Goal: Information Seeking & Learning: Learn about a topic

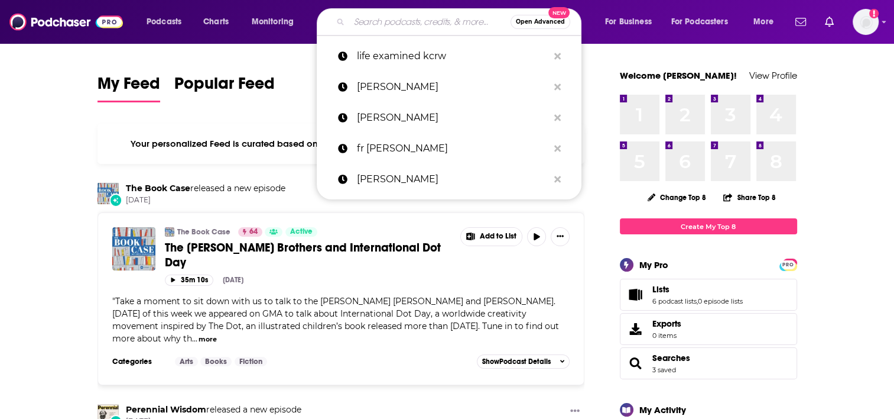
click at [388, 24] on input "Search podcasts, credits, & more..." at bounding box center [429, 21] width 161 height 19
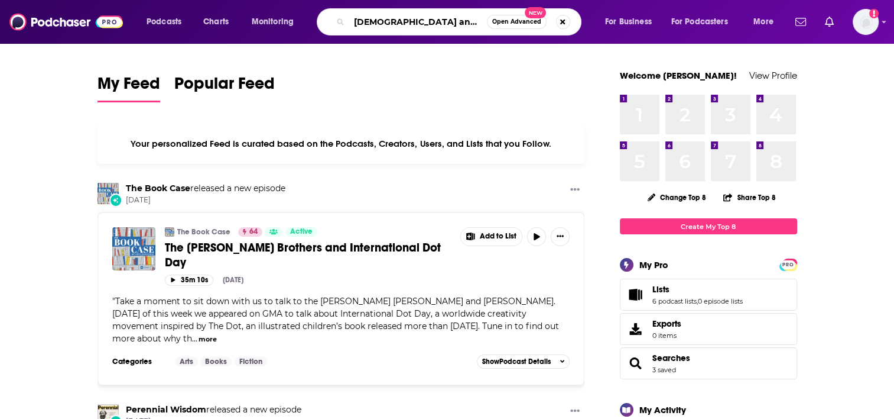
type input "[DEMOGRAPHIC_DATA] answers"
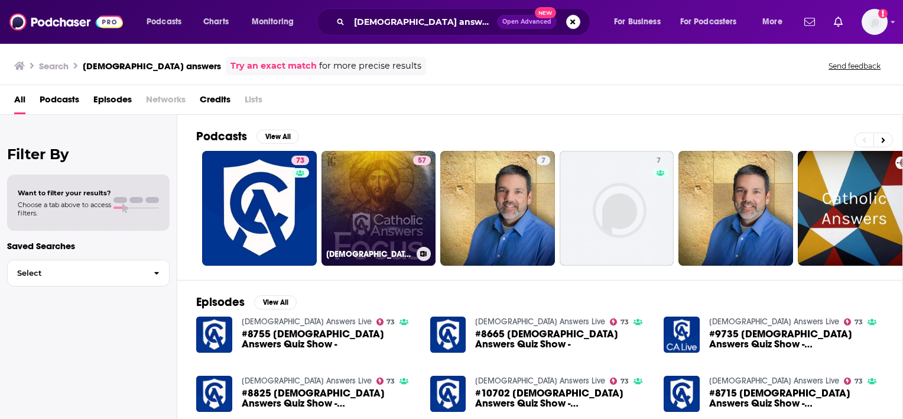
click at [388, 184] on link "57 [DEMOGRAPHIC_DATA] Answers Focus" at bounding box center [379, 208] width 115 height 115
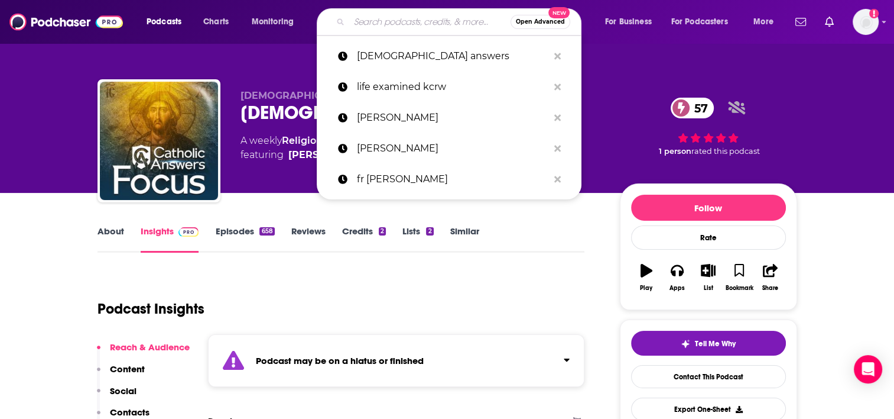
click at [367, 21] on input "Search podcasts, credits, & more..." at bounding box center [429, 21] width 161 height 19
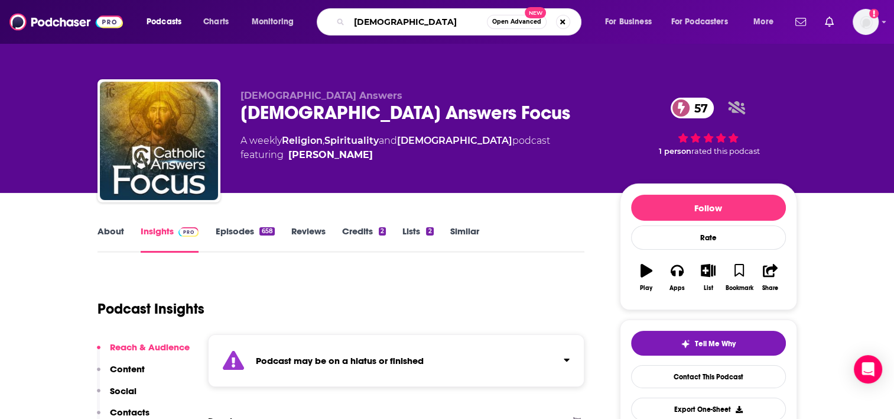
type input "godsplaining"
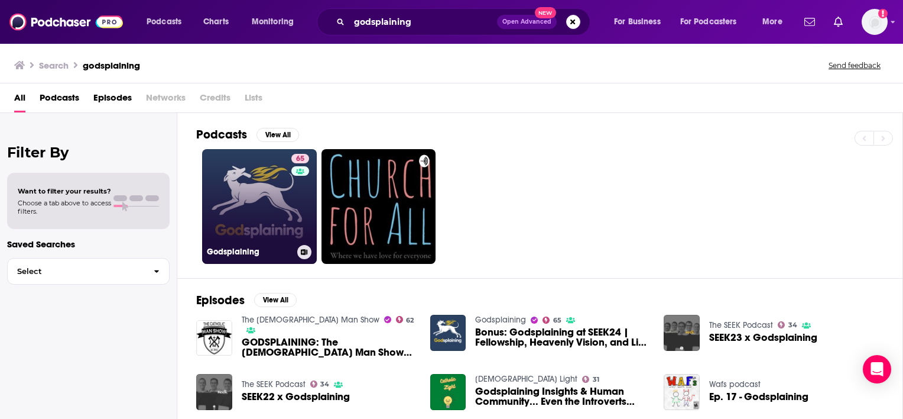
click at [261, 203] on link "65 Godsplaining" at bounding box center [259, 206] width 115 height 115
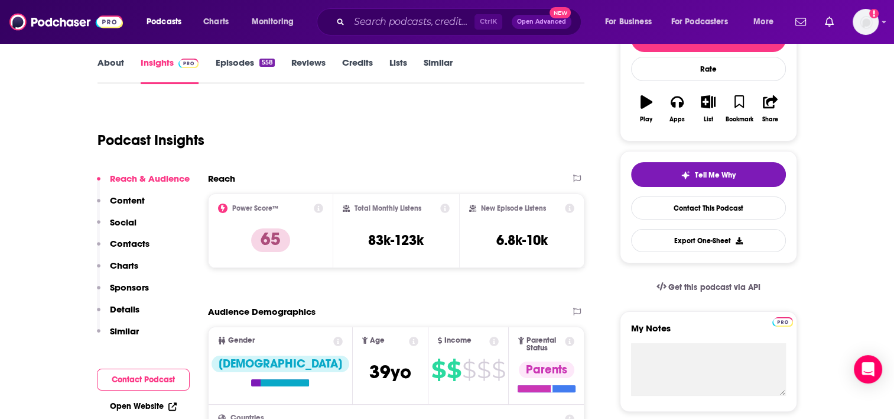
scroll to position [173, 0]
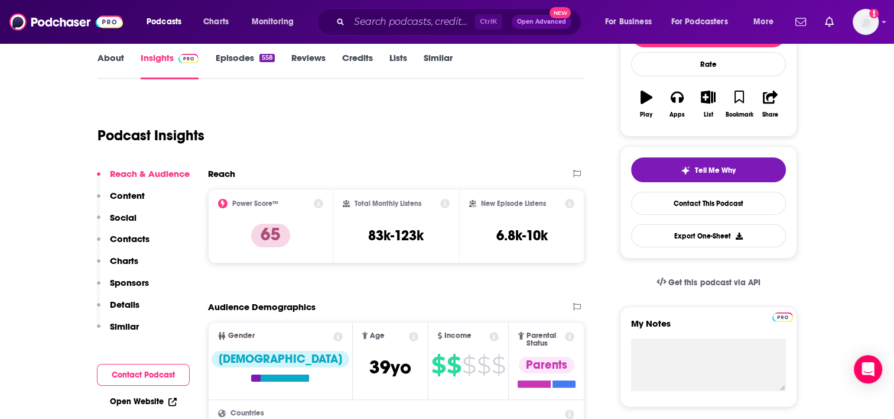
click at [144, 372] on button "Contact Podcast" at bounding box center [143, 375] width 93 height 22
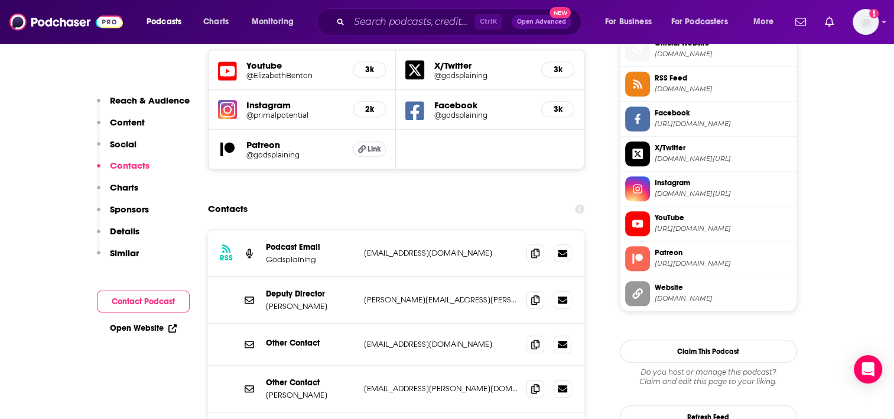
scroll to position [1088, 0]
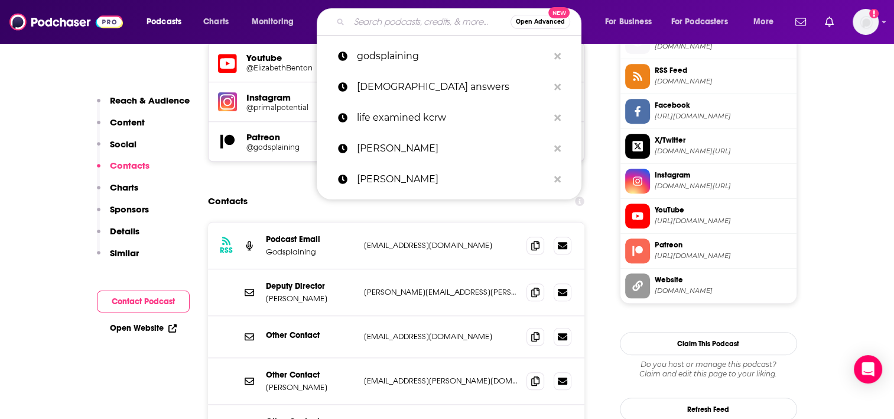
click at [404, 19] on input "Search podcasts, credits, & more..." at bounding box center [429, 21] width 161 height 19
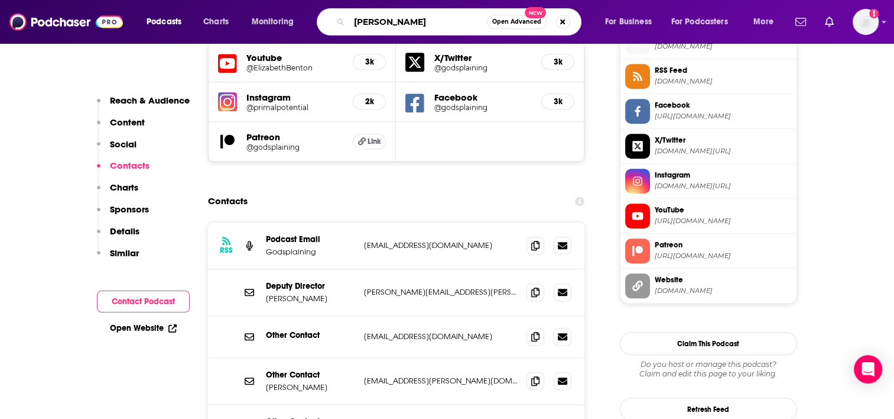
type input "[PERSON_NAME]"
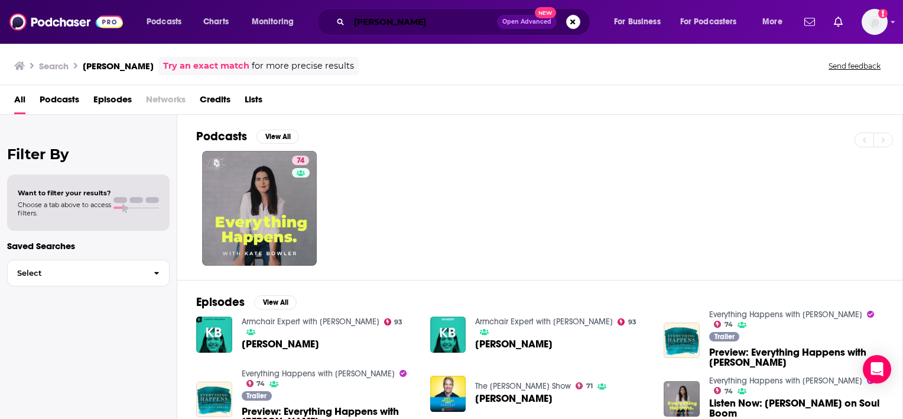
click at [406, 19] on input "[PERSON_NAME]" at bounding box center [423, 21] width 148 height 19
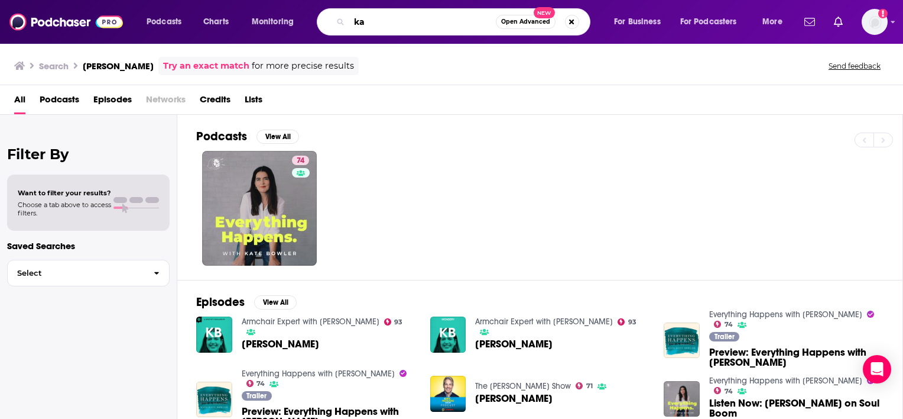
type input "k"
type input "father [PERSON_NAME]"
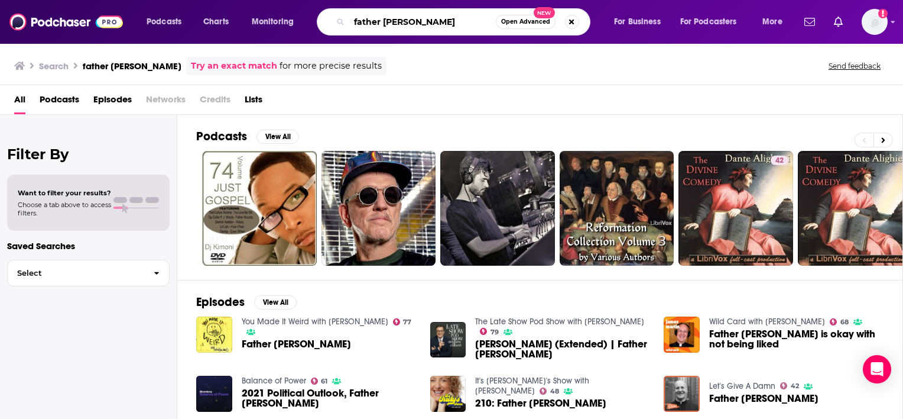
click at [442, 22] on input "father [PERSON_NAME]" at bounding box center [422, 21] width 147 height 19
click at [320, 339] on span "Father [PERSON_NAME]" at bounding box center [296, 344] width 109 height 10
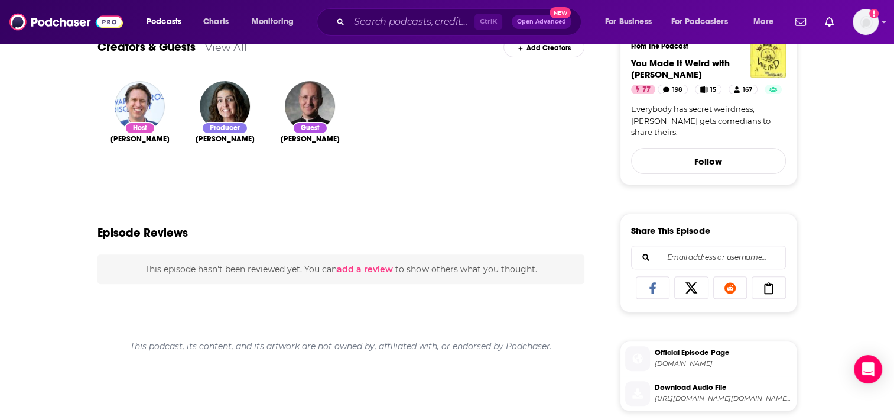
scroll to position [386, 0]
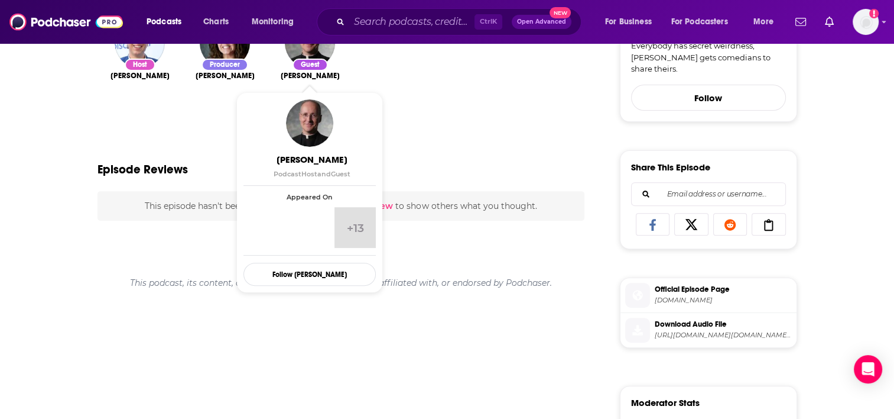
click at [323, 76] on span "[PERSON_NAME]" at bounding box center [310, 75] width 59 height 9
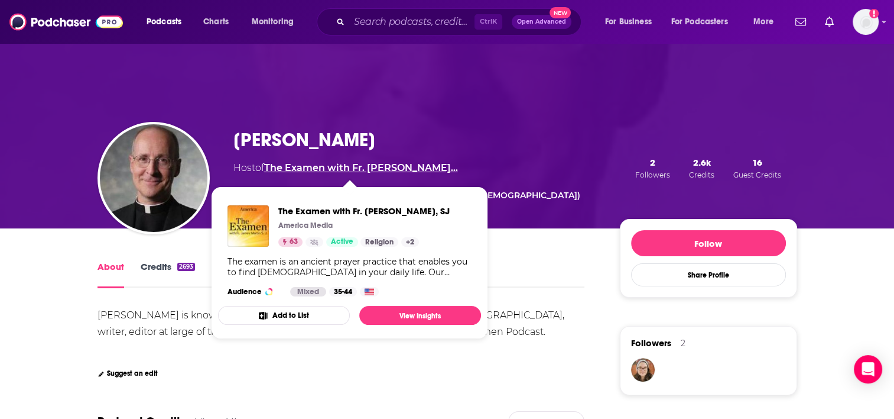
click at [352, 168] on link "The Examen with Fr. [PERSON_NAME]…" at bounding box center [361, 167] width 194 height 11
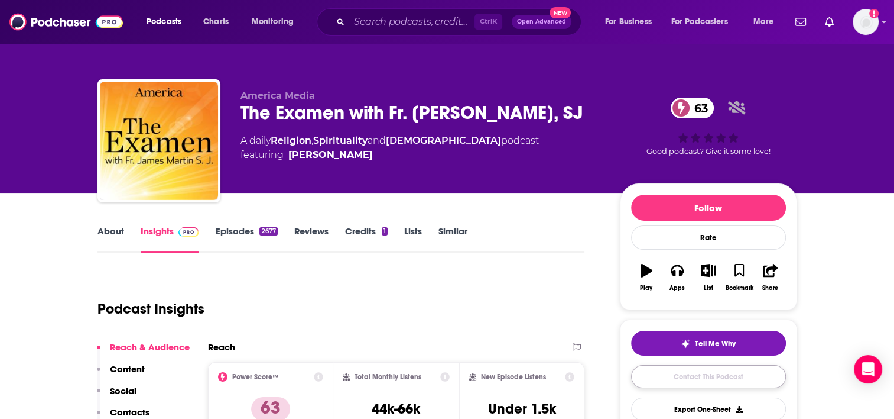
click at [730, 377] on link "Contact This Podcast" at bounding box center [708, 376] width 155 height 23
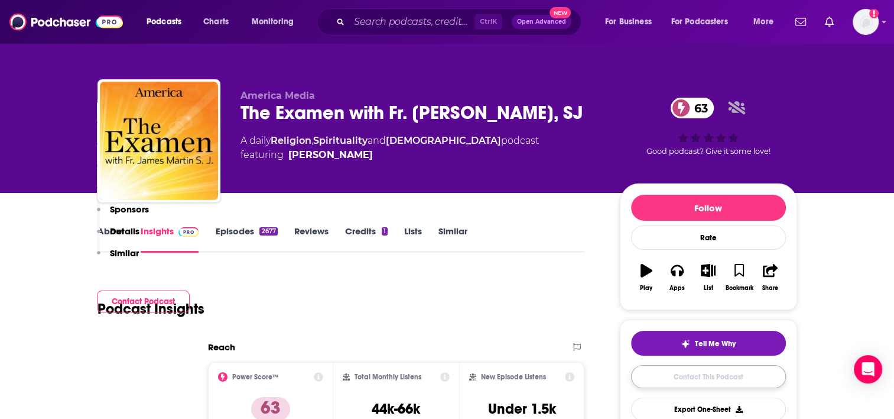
scroll to position [1125, 0]
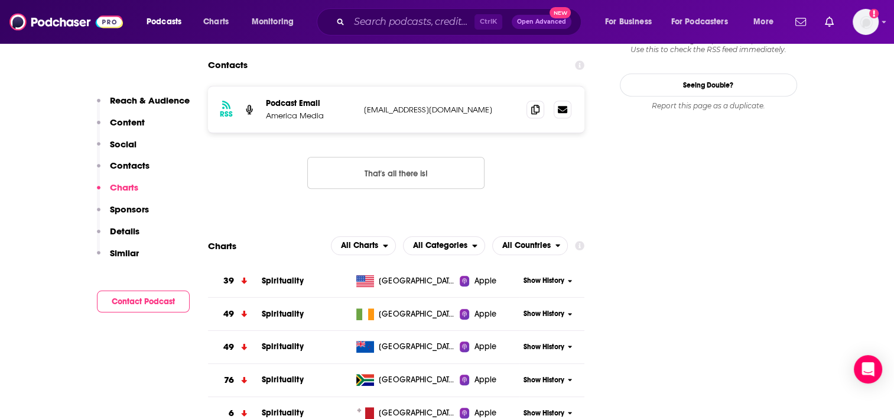
click at [140, 303] on button "Contact Podcast" at bounding box center [143, 301] width 93 height 22
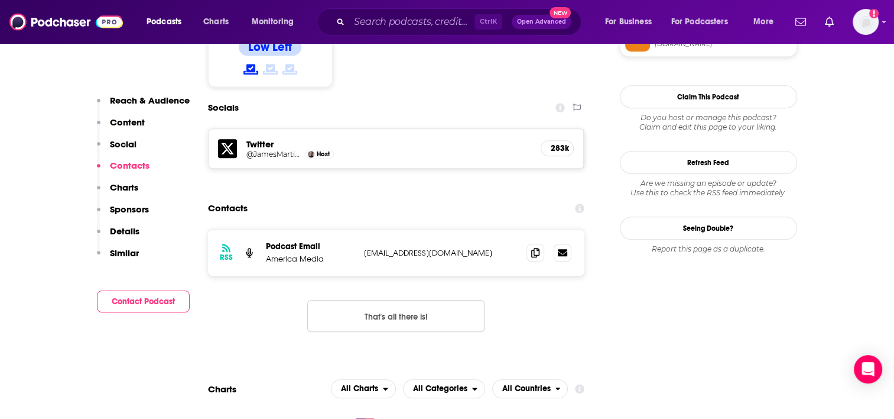
scroll to position [961, 0]
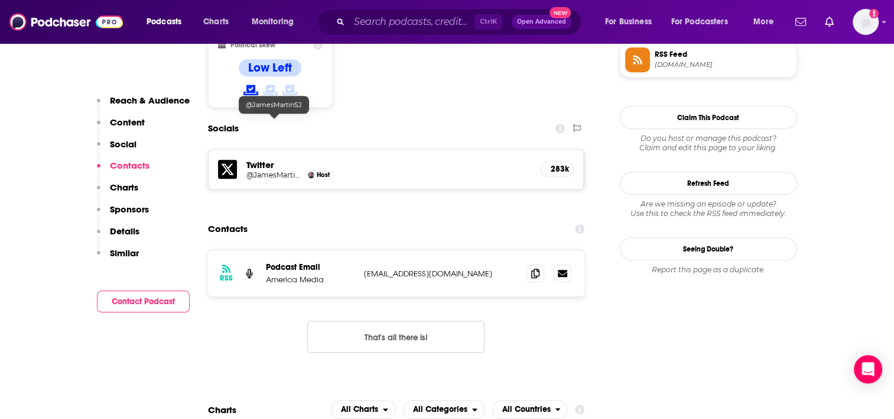
click at [286, 170] on h5 "@JamesMartinSJ" at bounding box center [275, 174] width 57 height 9
click at [396, 24] on input "Search podcasts, credits, & more..." at bounding box center [411, 21] width 125 height 19
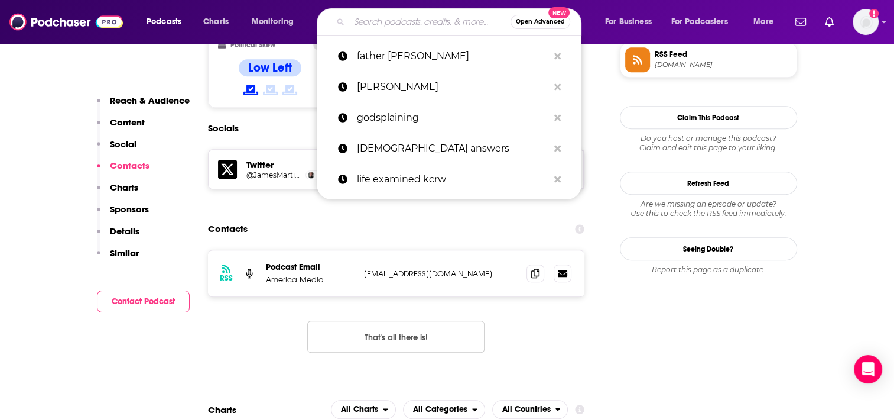
click at [363, 24] on input "Search podcasts, credits, & more..." at bounding box center [429, 21] width 161 height 19
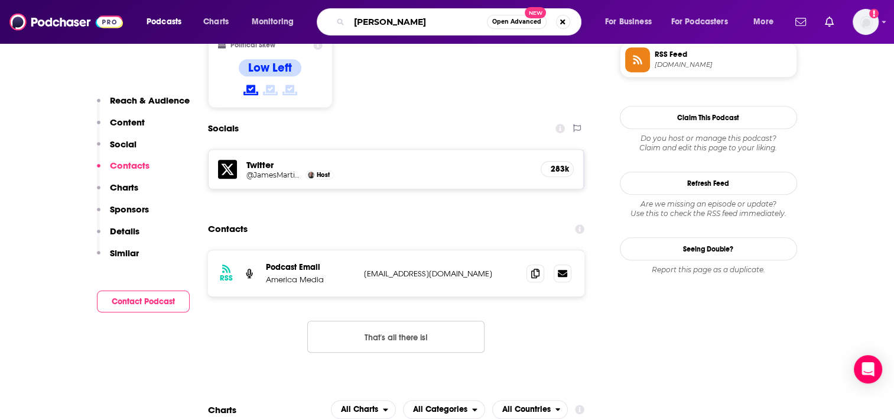
type input "[PERSON_NAME] [PERSON_NAME]"
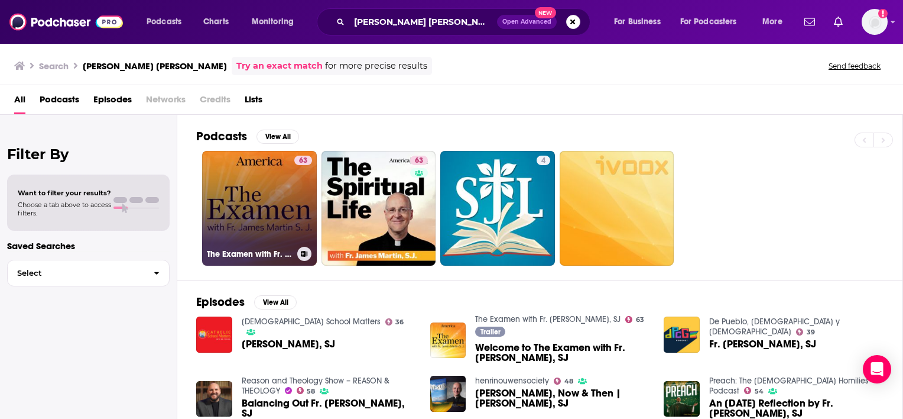
click at [272, 190] on link "63 The Examen with Fr. [PERSON_NAME], SJ" at bounding box center [259, 208] width 115 height 115
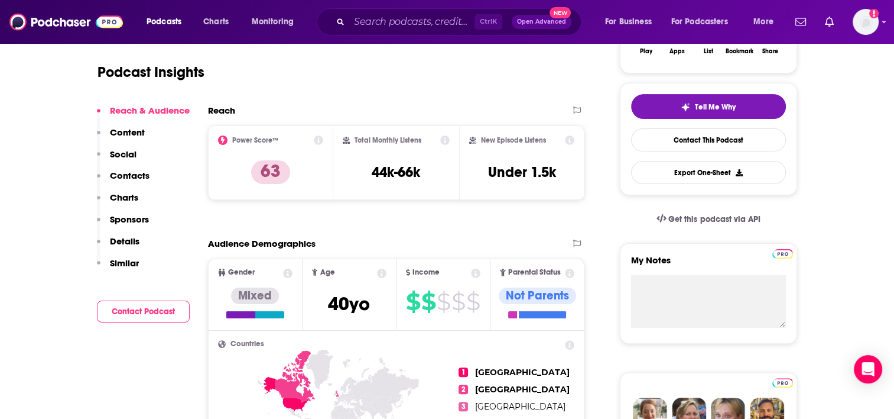
scroll to position [252, 0]
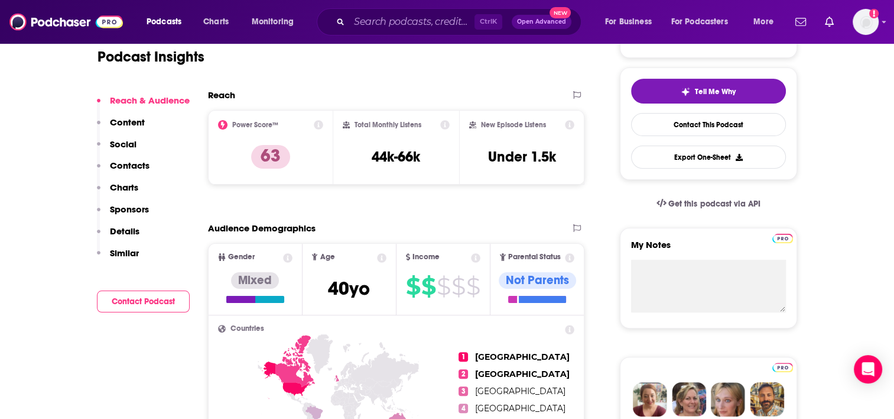
click at [143, 302] on button "Contact Podcast" at bounding box center [143, 301] width 93 height 22
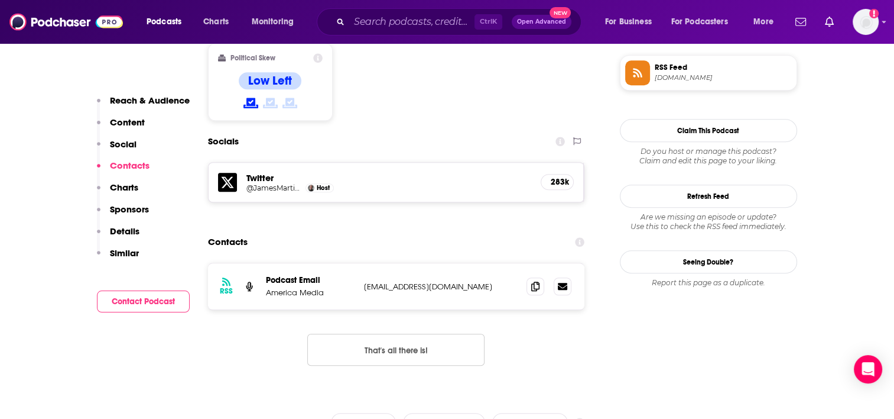
scroll to position [961, 0]
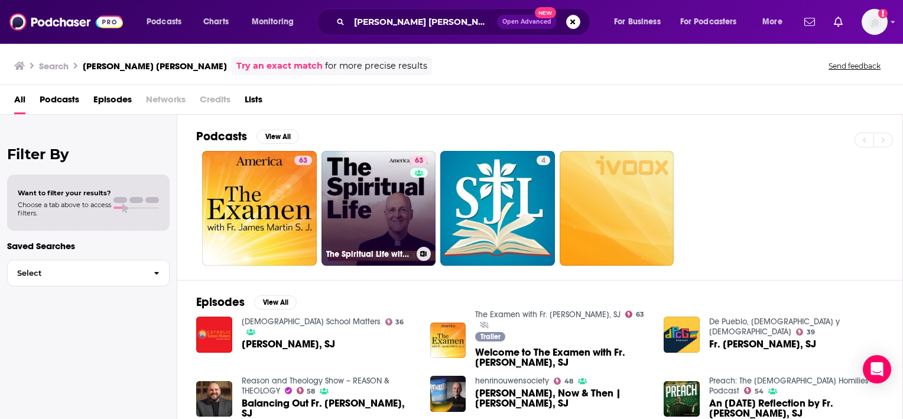
click at [358, 207] on link "63 The Spiritual Life with Fr. [PERSON_NAME], [PERSON_NAME]" at bounding box center [379, 208] width 115 height 115
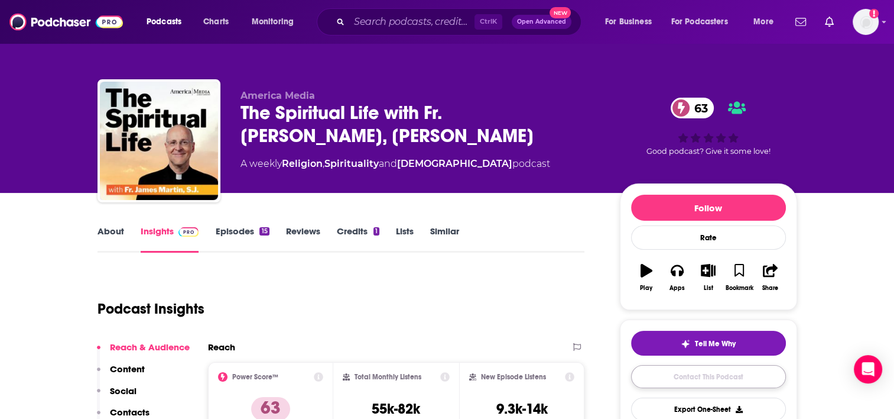
click at [674, 377] on link "Contact This Podcast" at bounding box center [708, 376] width 155 height 23
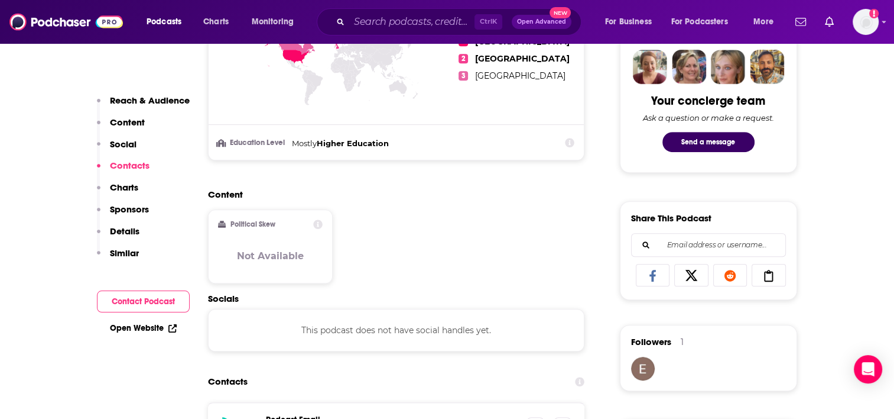
scroll to position [553, 0]
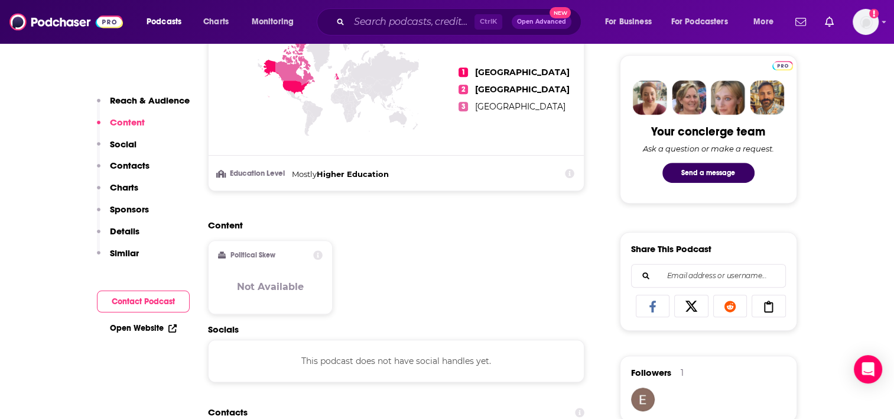
click at [150, 300] on button "Contact Podcast" at bounding box center [143, 301] width 93 height 22
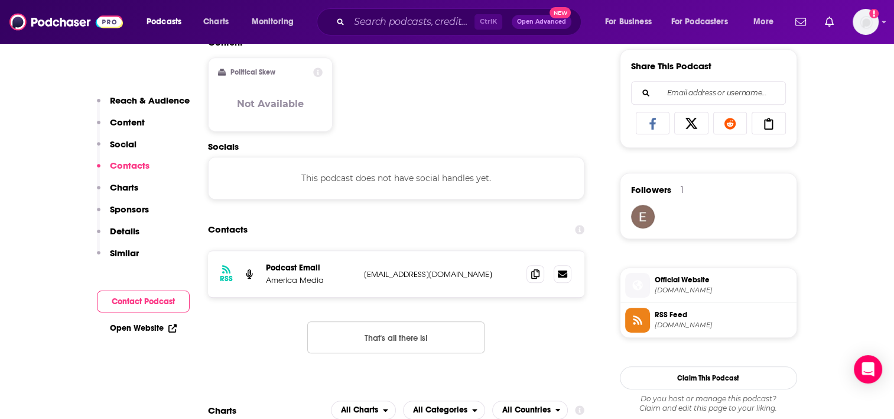
scroll to position [790, 0]
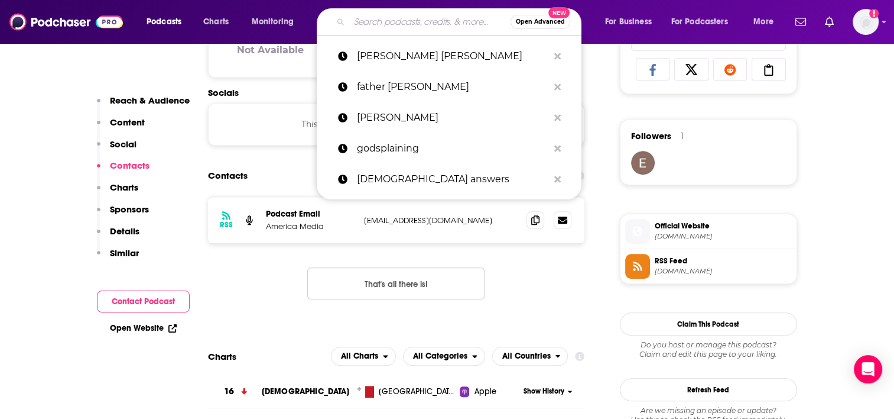
click at [362, 22] on input "Search podcasts, credits, & more..." at bounding box center [429, 21] width 161 height 19
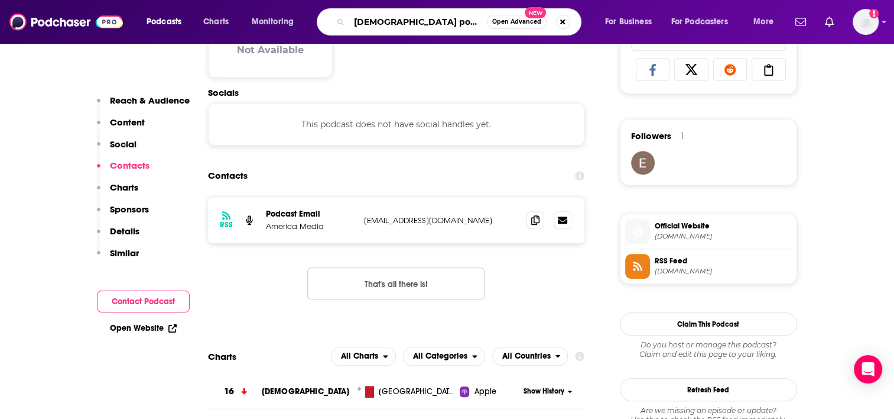
type input "[DEMOGRAPHIC_DATA] podcasts"
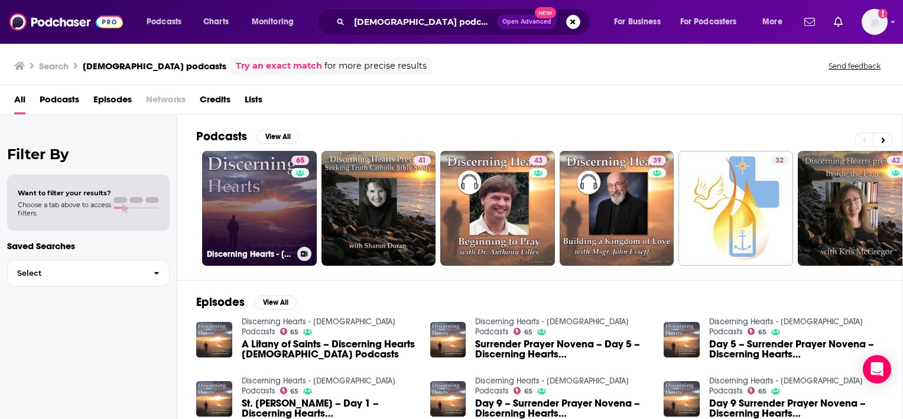
click at [235, 228] on link "65 Discerning Hearts - [DEMOGRAPHIC_DATA] Podcasts" at bounding box center [259, 208] width 115 height 115
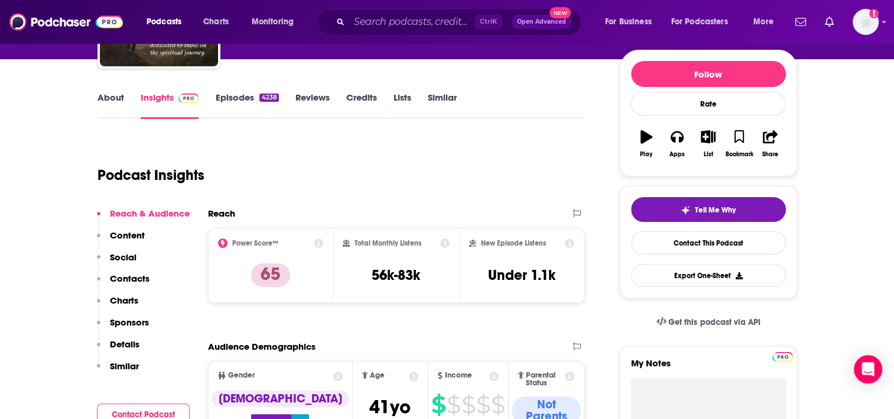
scroll to position [181, 0]
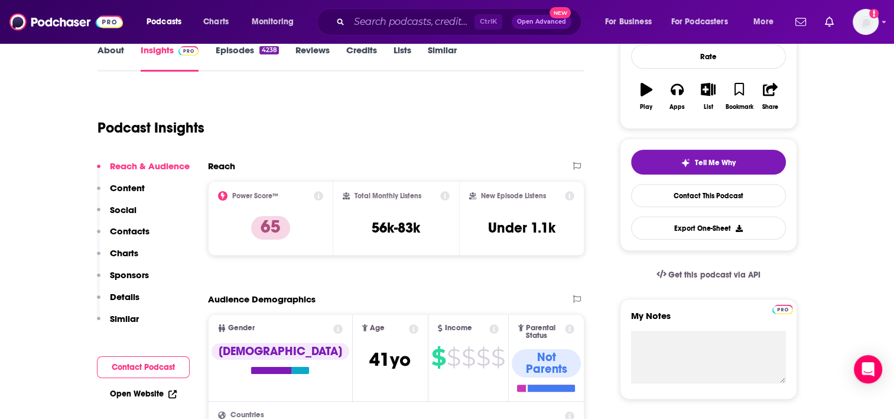
click at [127, 365] on button "Contact Podcast" at bounding box center [143, 367] width 93 height 22
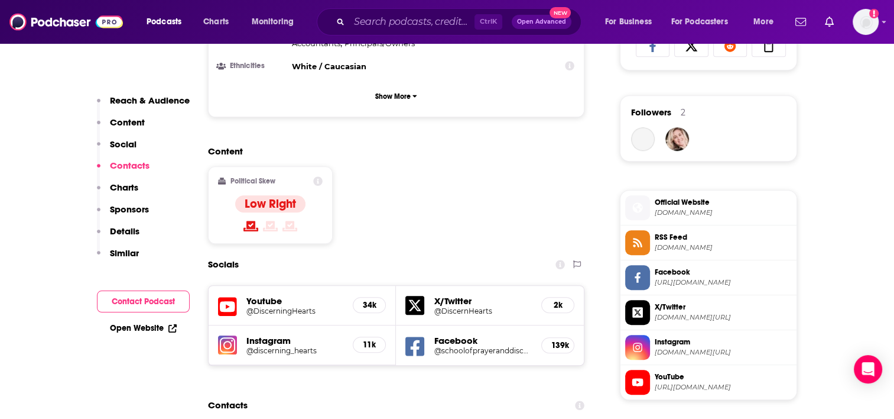
scroll to position [988, 0]
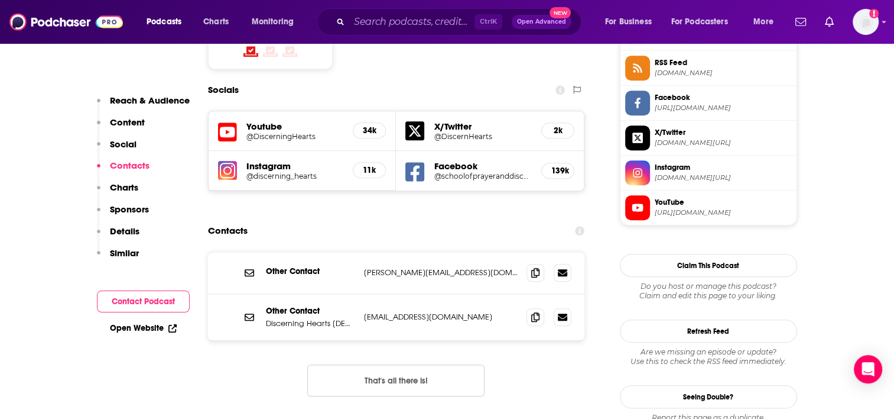
click at [132, 251] on p "Similar" at bounding box center [124, 252] width 29 height 11
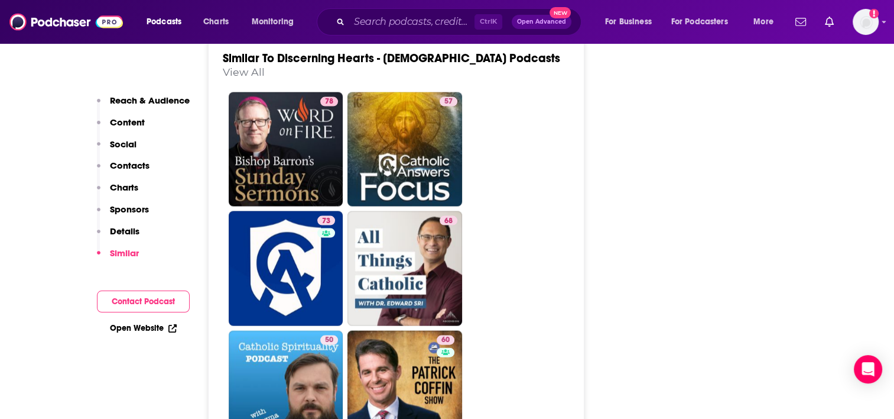
scroll to position [2511, 0]
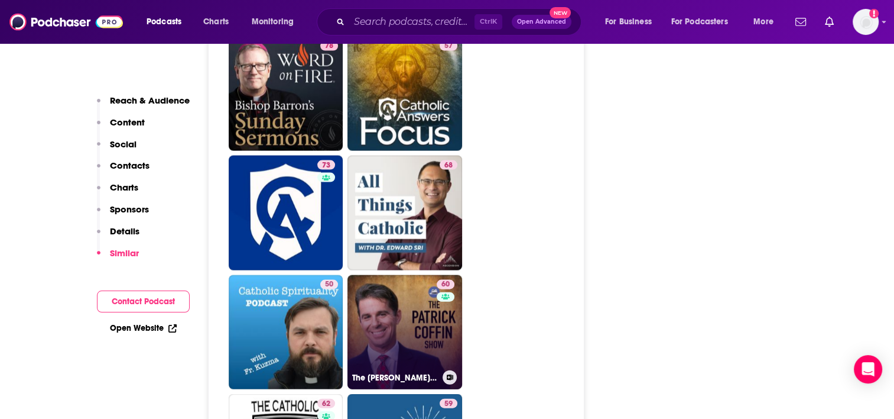
click at [379, 275] on link "60 The [PERSON_NAME] Show | Interviews with influencers | Commentary about cult…" at bounding box center [405, 332] width 115 height 115
type input "[URL][DOMAIN_NAME][PERSON_NAME]"
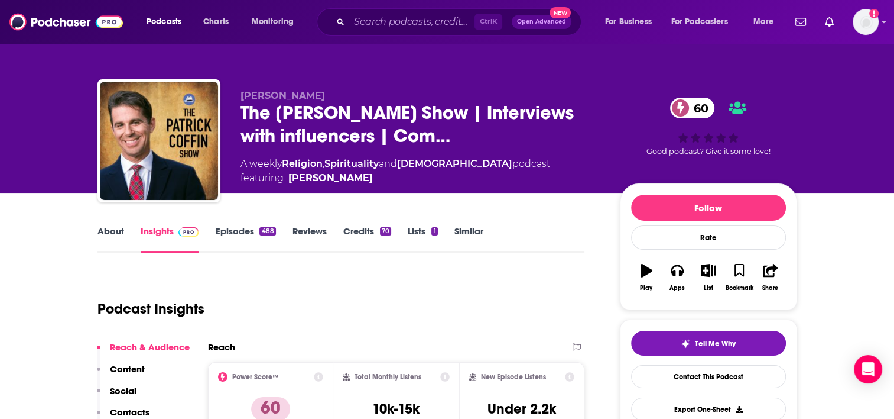
click at [108, 227] on link "About" at bounding box center [111, 238] width 27 height 27
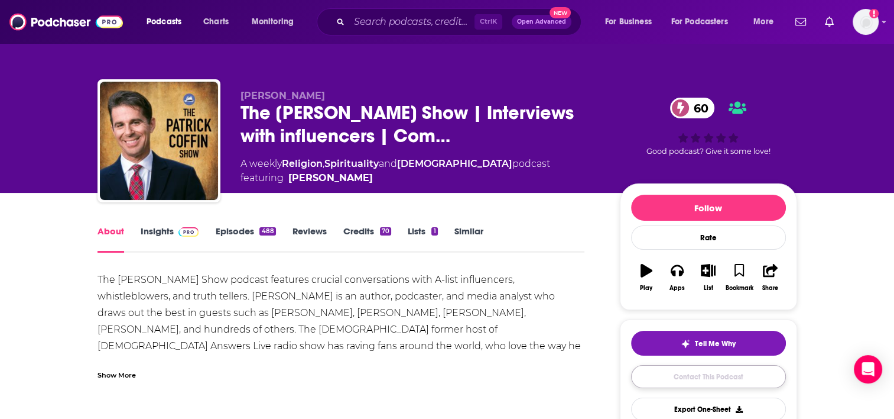
click at [694, 376] on link "Contact This Podcast" at bounding box center [708, 376] width 155 height 23
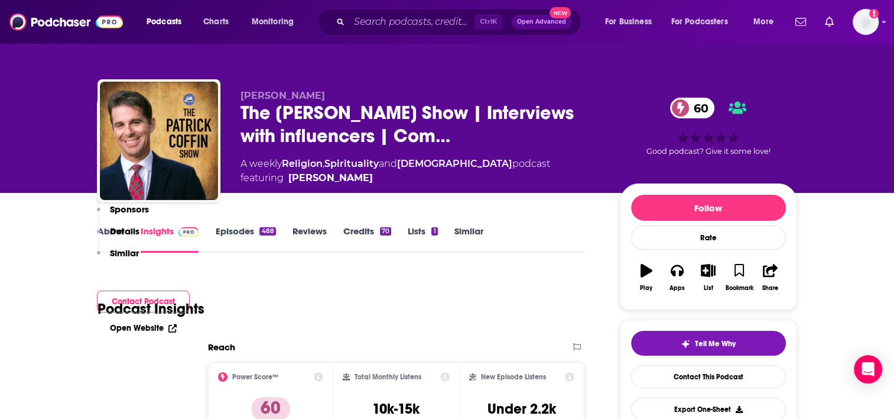
scroll to position [1165, 0]
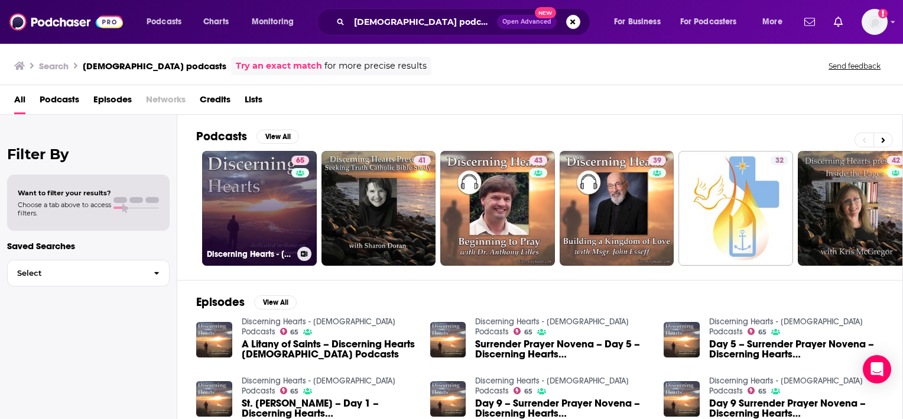
click at [276, 191] on link "65 Discerning Hearts - [DEMOGRAPHIC_DATA] Podcasts" at bounding box center [259, 208] width 115 height 115
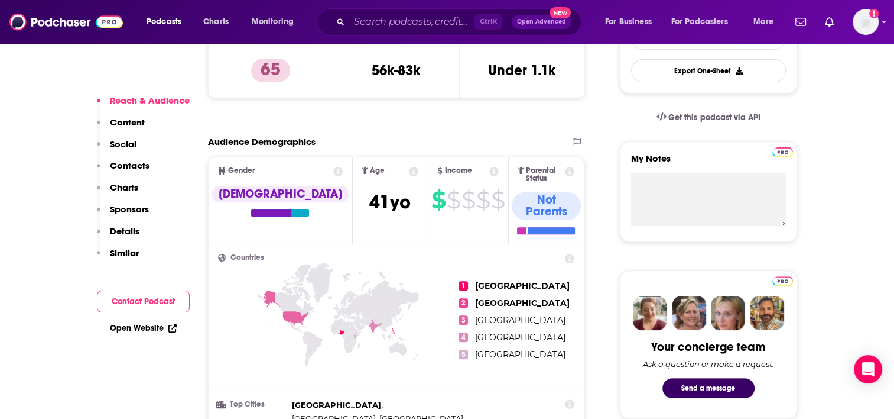
scroll to position [346, 0]
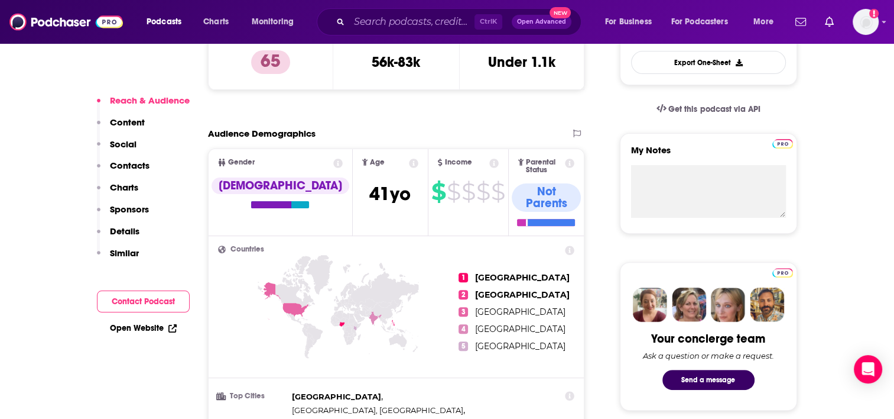
click at [132, 248] on p "Similar" at bounding box center [124, 252] width 29 height 11
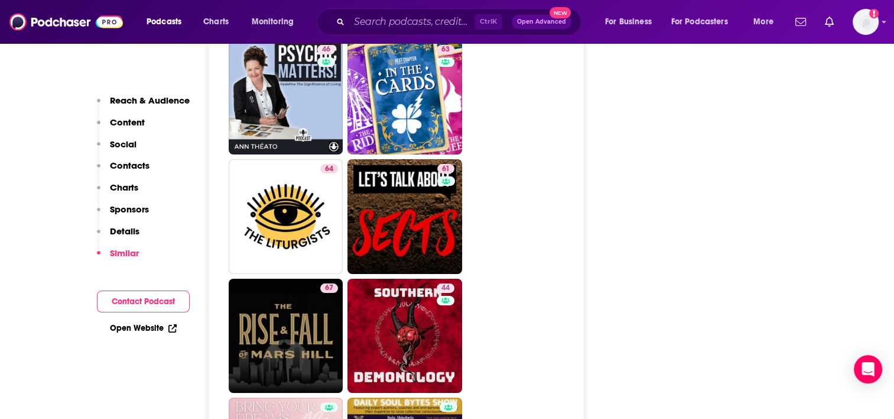
scroll to position [4489, 0]
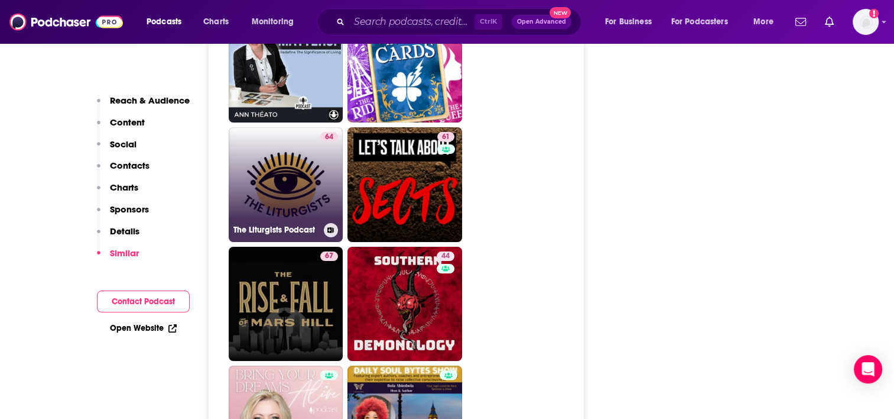
click at [305, 127] on link "64 The Liturgists Podcast" at bounding box center [286, 184] width 115 height 115
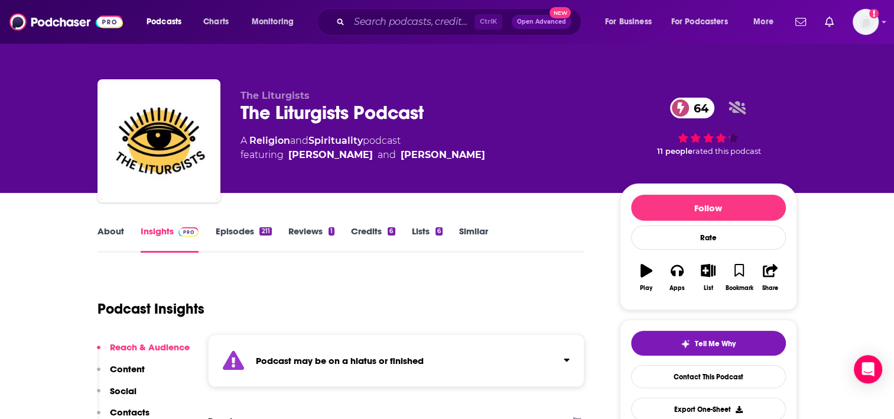
type input "[URL][DOMAIN_NAME]"
